Goal: Information Seeking & Learning: Learn about a topic

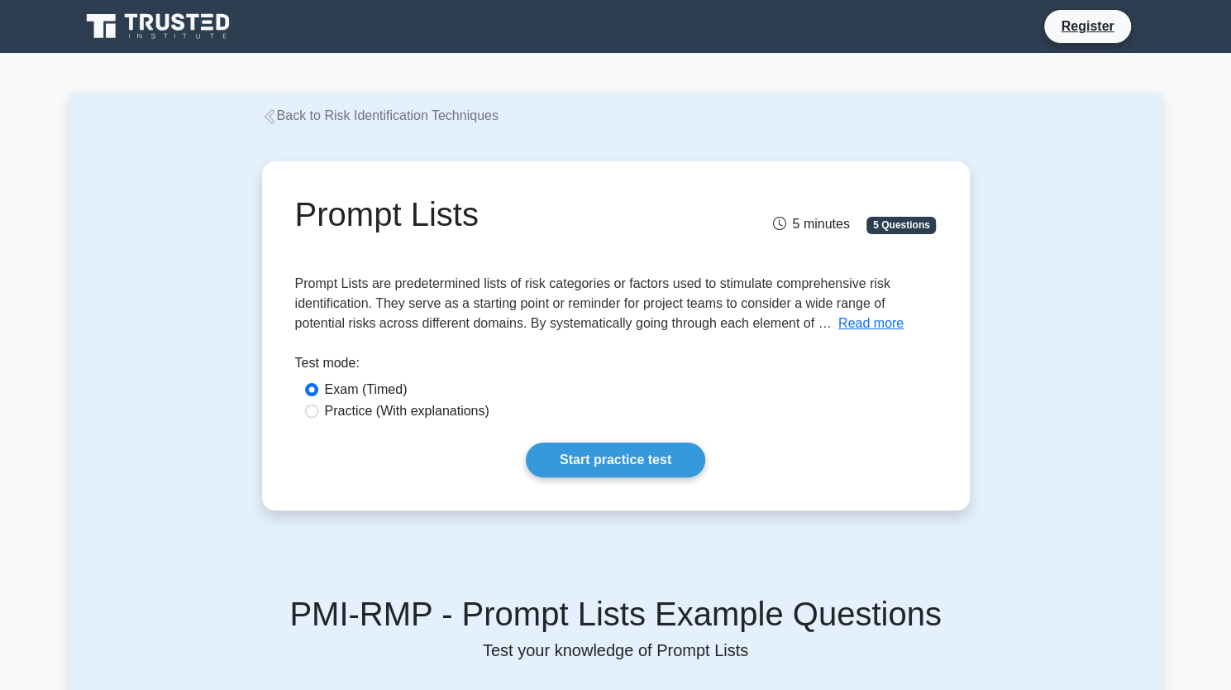
click at [574, 294] on div "Prompt Lists are predetermined lists of risk categories or factors used to stim…" at bounding box center [616, 304] width 642 height 60
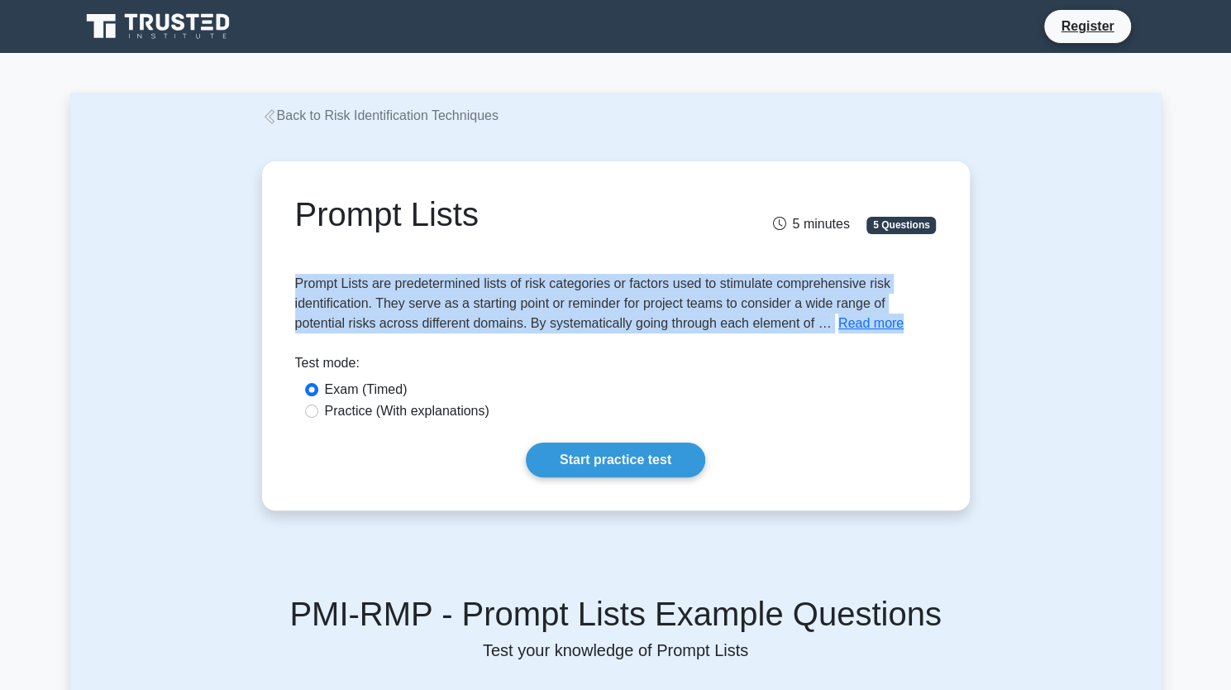
click at [574, 294] on div "Prompt Lists are predetermined lists of risk categories or factors used to stim…" at bounding box center [616, 304] width 642 height 60
click at [559, 315] on span "Prompt Lists are predetermined lists of risk categories or factors used to stim…" at bounding box center [592, 303] width 595 height 54
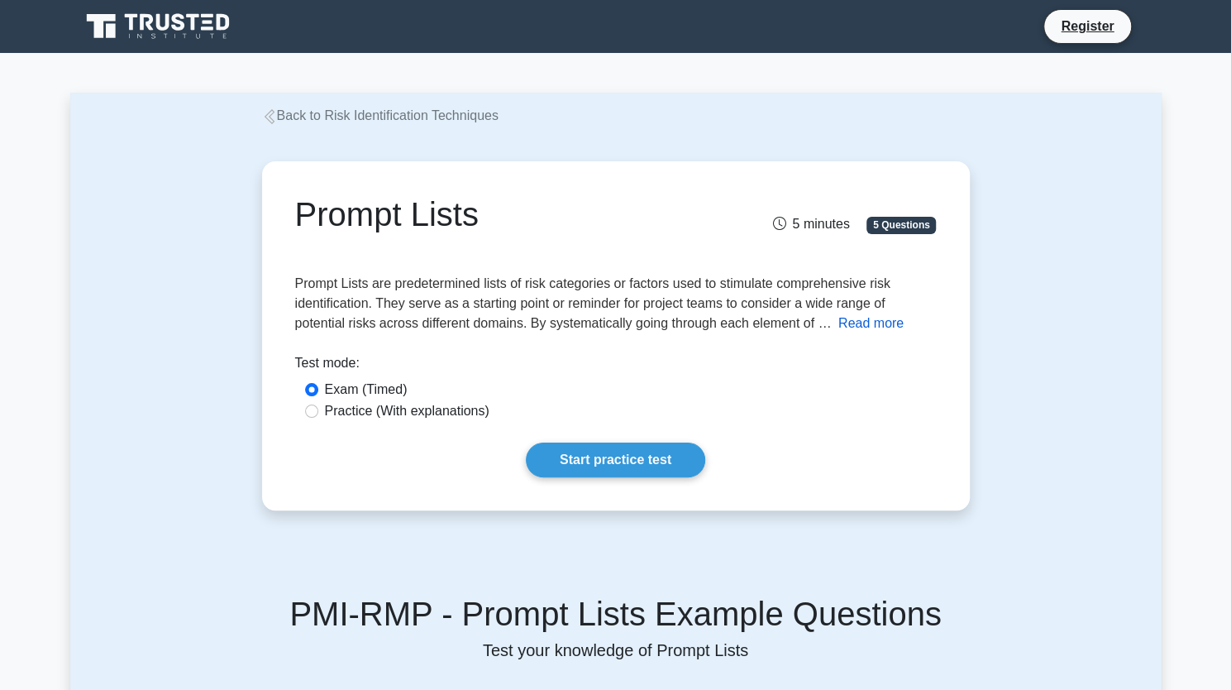
click at [843, 322] on button "Read more" at bounding box center [870, 323] width 65 height 20
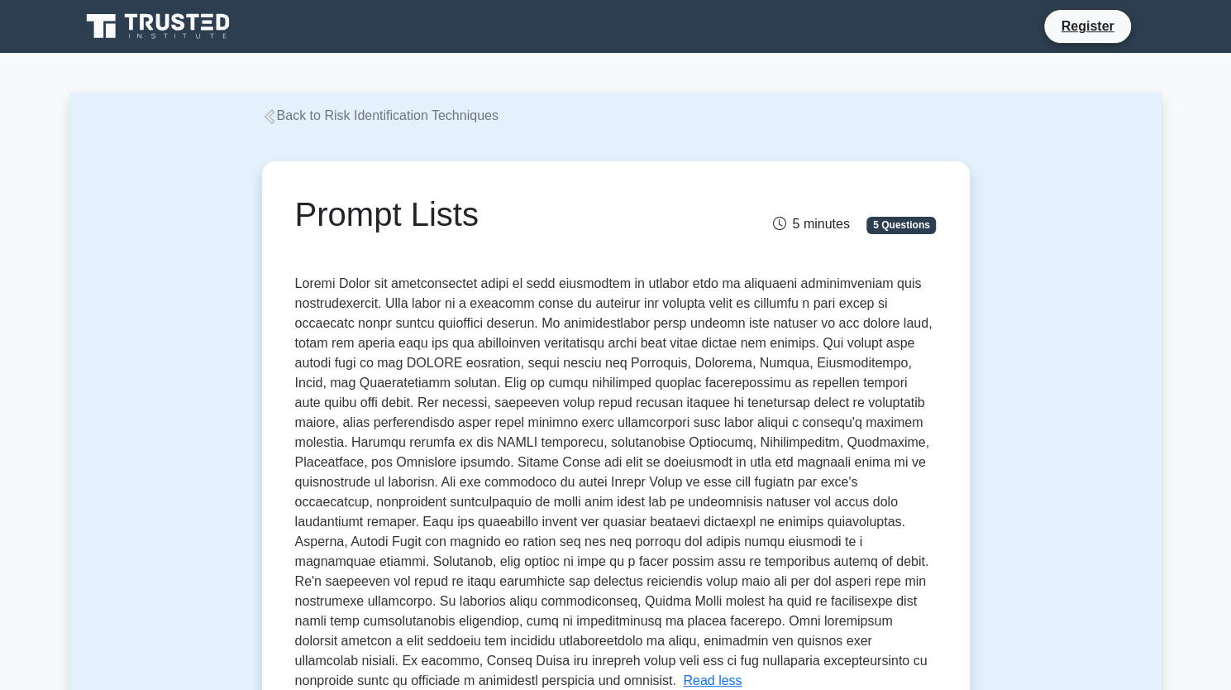
click at [702, 326] on span at bounding box center [613, 481] width 637 height 411
click at [445, 344] on span at bounding box center [613, 481] width 637 height 411
click at [408, 365] on span at bounding box center [613, 481] width 637 height 411
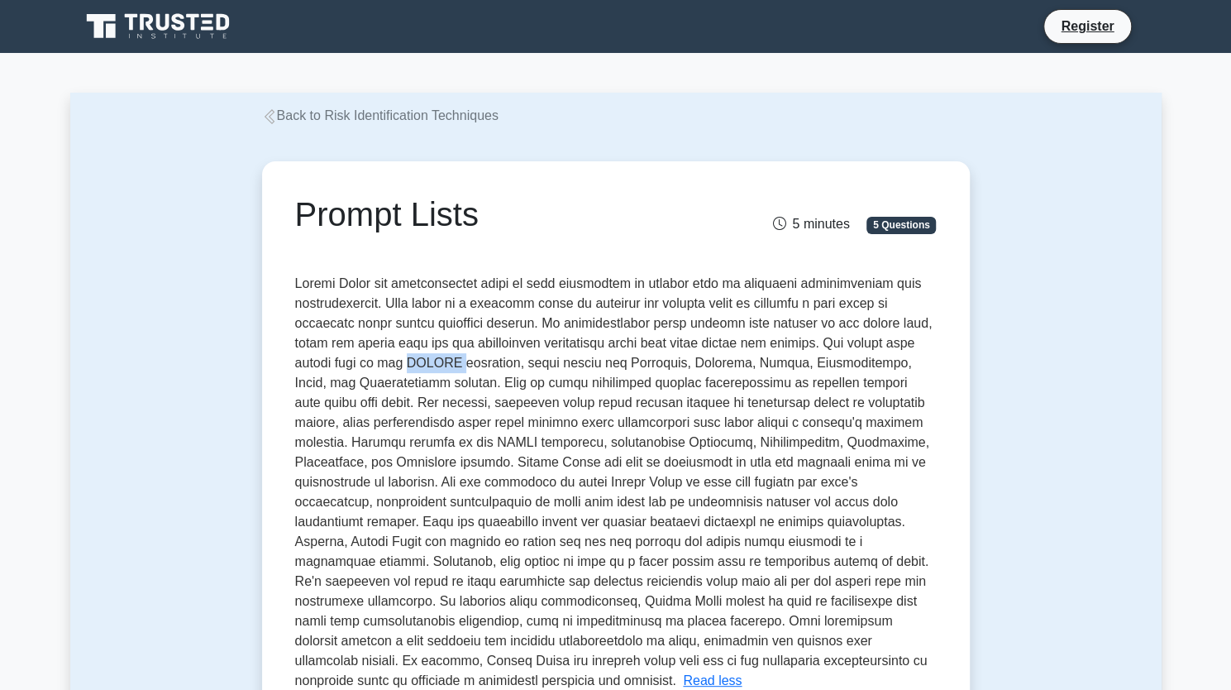
copy span "PESTLE"
click at [647, 361] on span at bounding box center [613, 481] width 637 height 411
click at [540, 386] on span at bounding box center [613, 481] width 637 height 411
